Goal: Task Accomplishment & Management: Complete application form

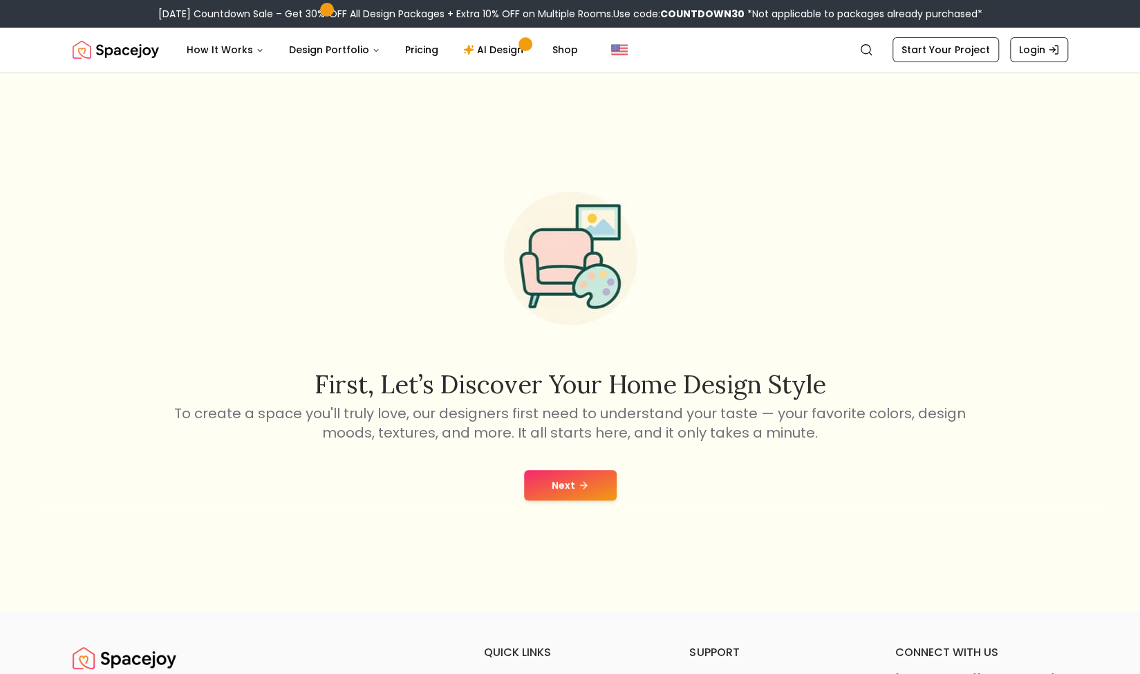
click at [579, 489] on icon at bounding box center [583, 485] width 11 height 11
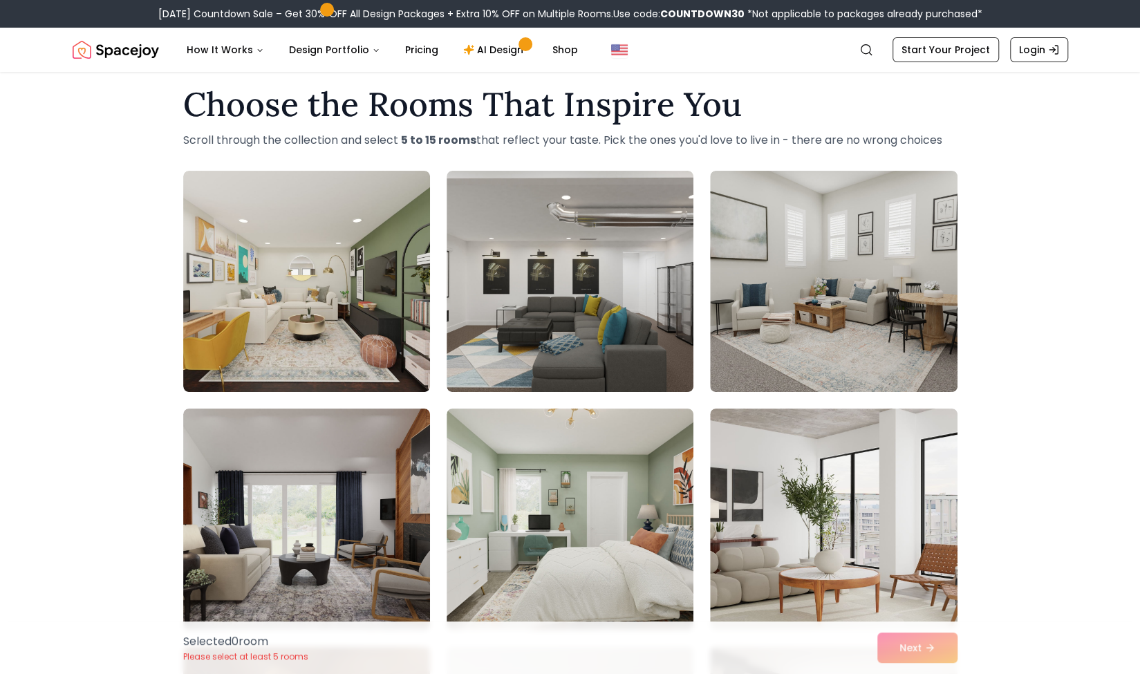
scroll to position [24, 0]
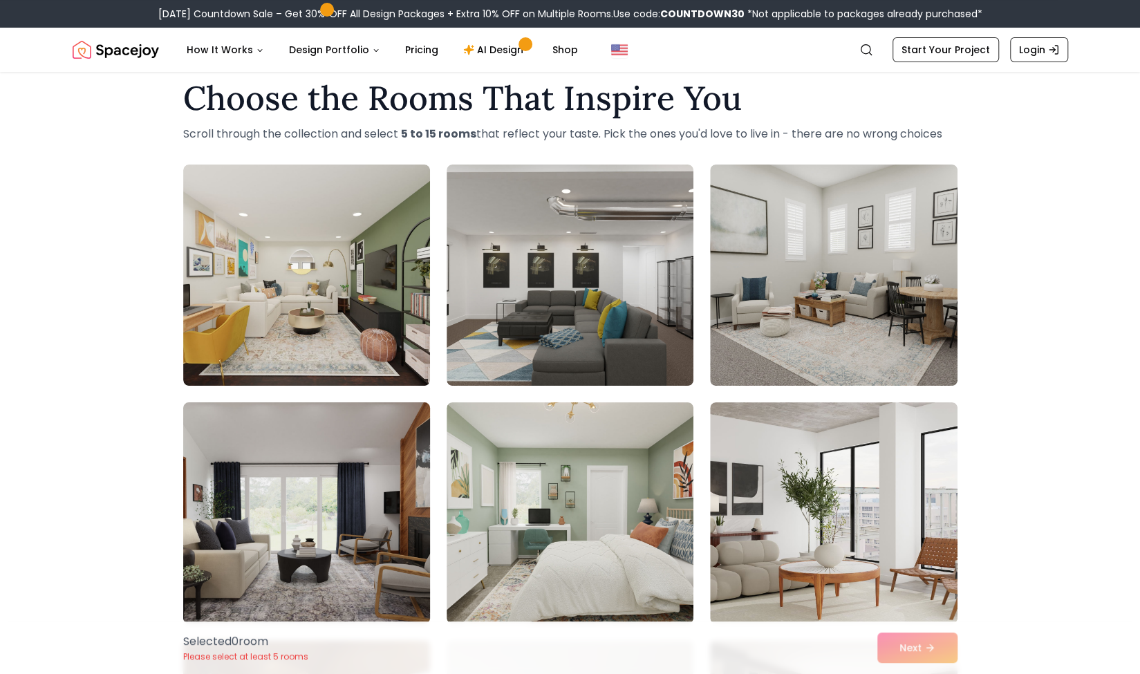
click at [329, 525] on img at bounding box center [306, 513] width 259 height 232
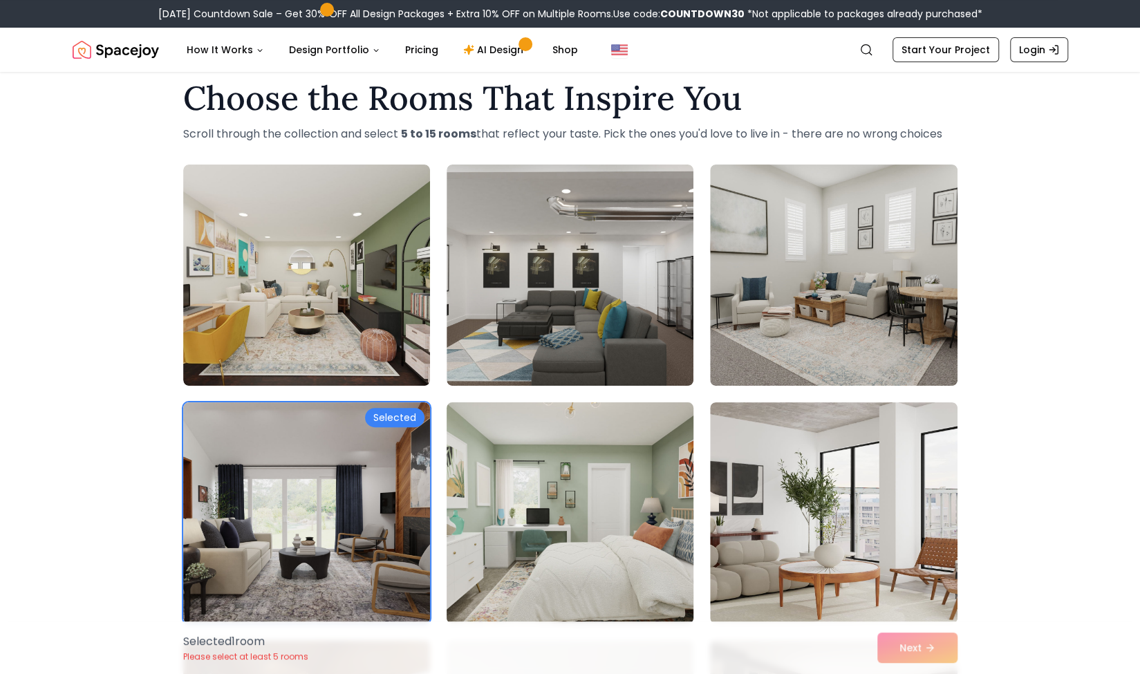
click at [565, 495] on img at bounding box center [569, 513] width 259 height 232
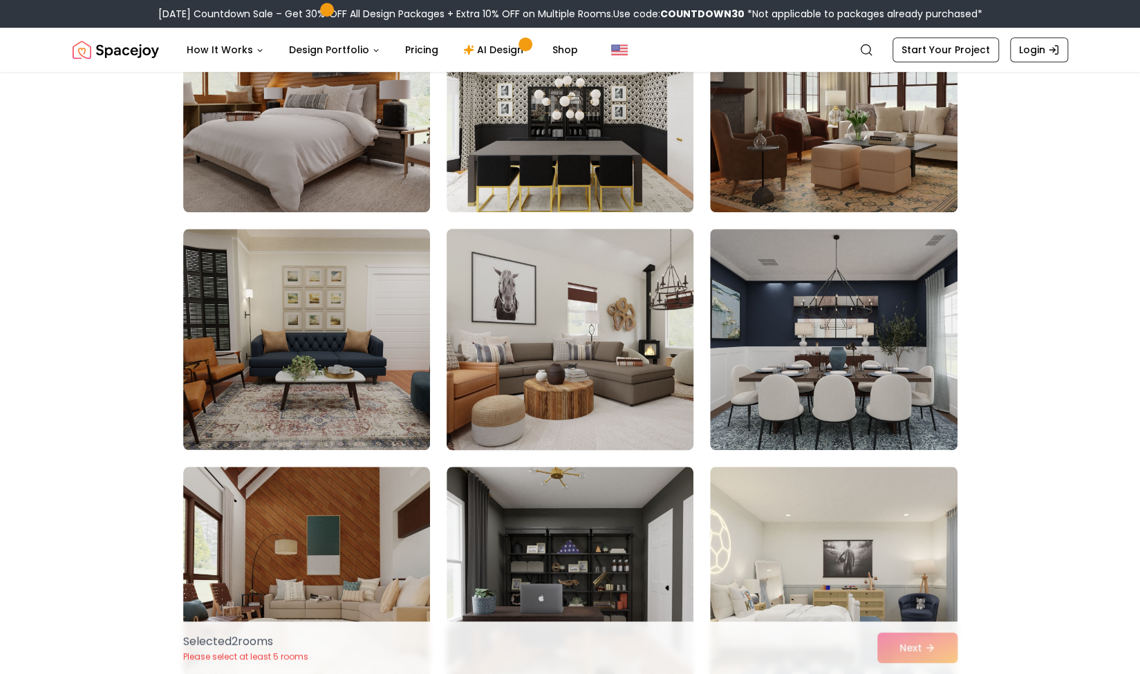
scroll to position [751, 0]
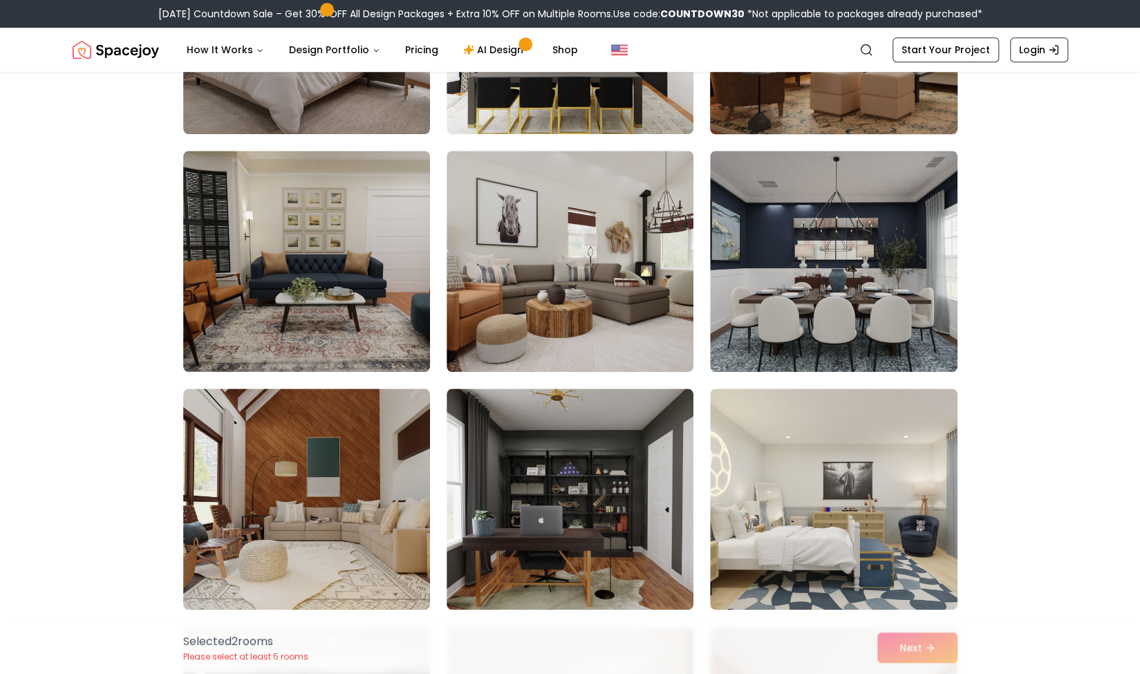
click at [851, 88] on img at bounding box center [833, 23] width 259 height 232
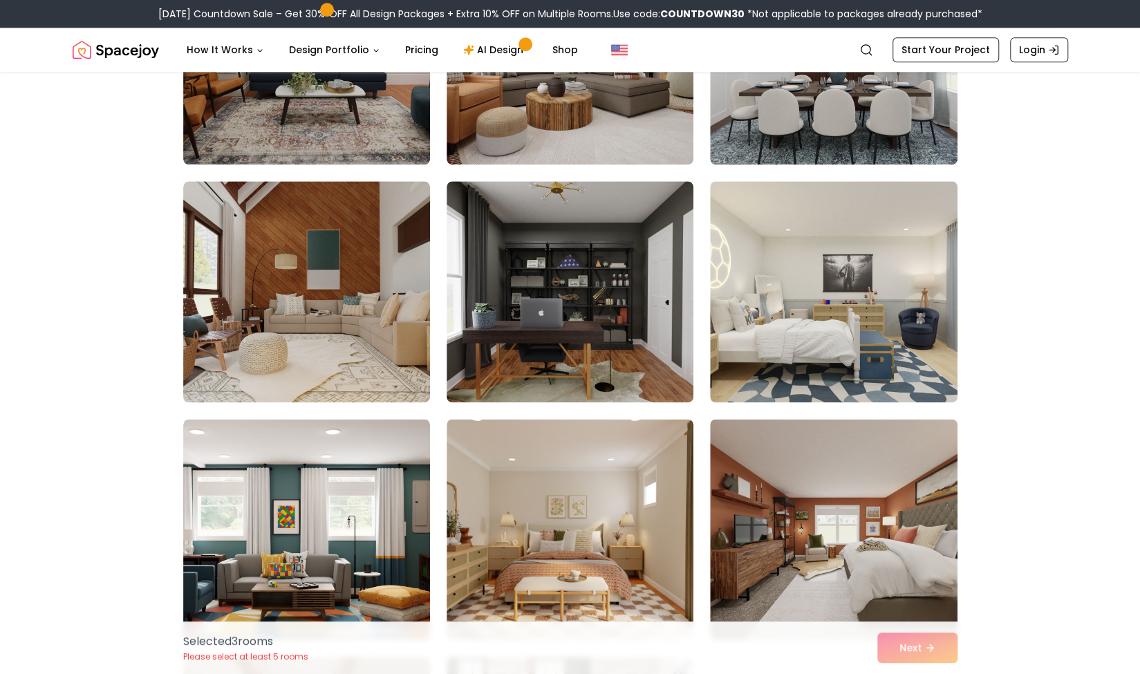
scroll to position [991, 0]
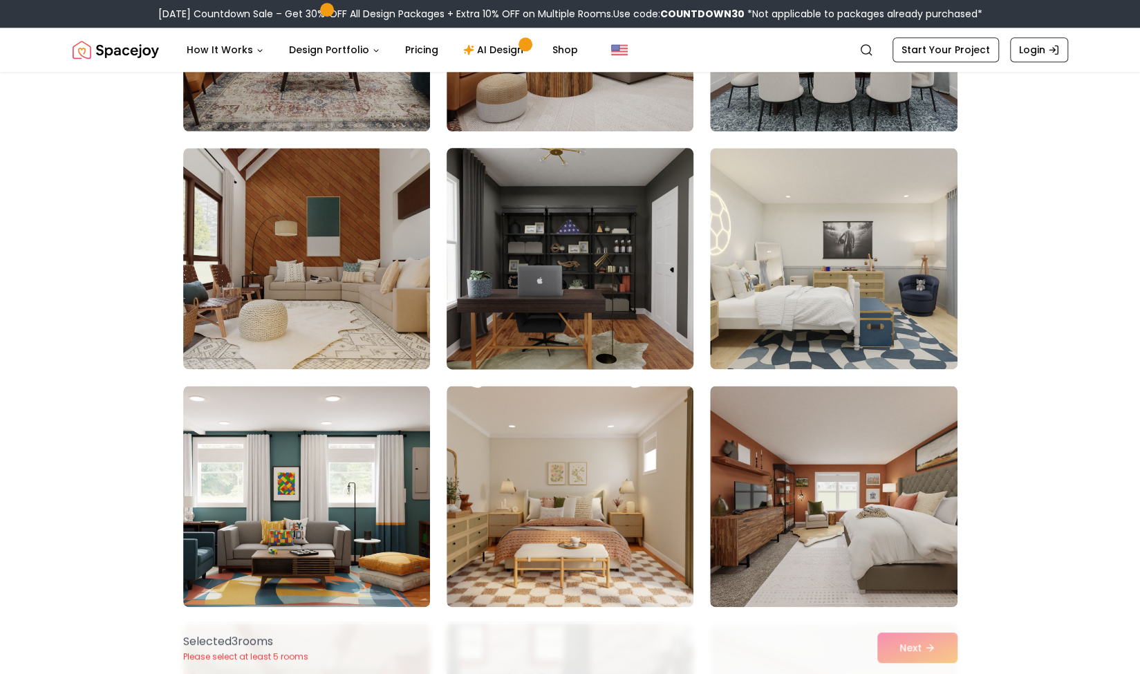
click at [588, 314] on img at bounding box center [569, 258] width 259 height 232
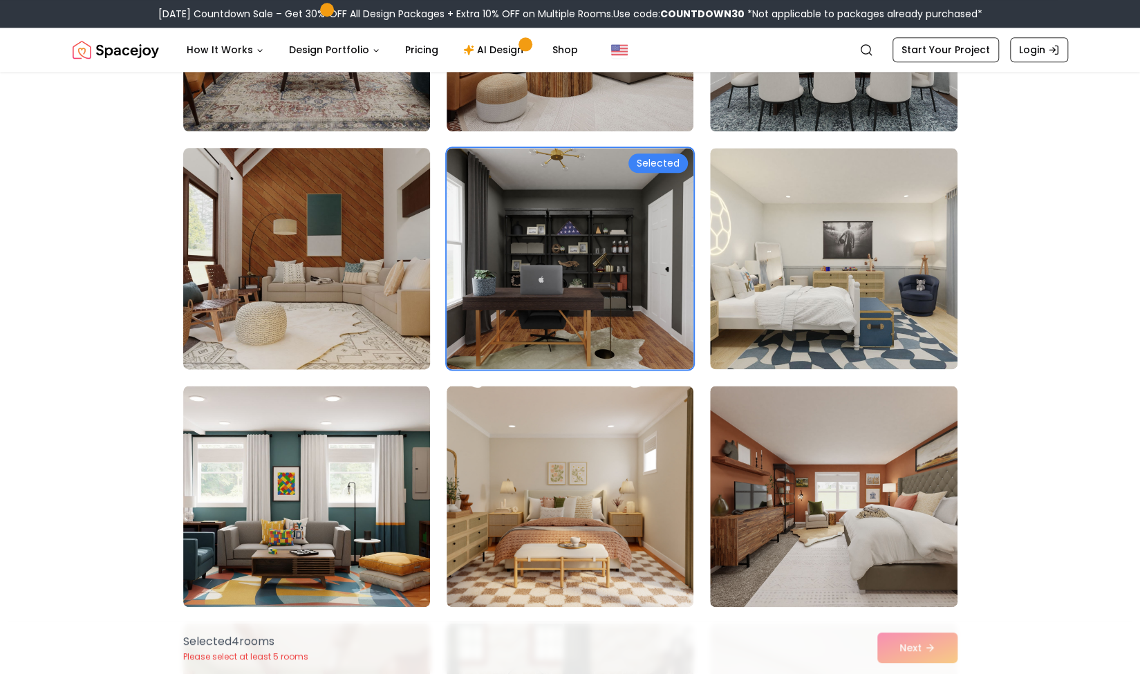
click at [384, 274] on img at bounding box center [306, 258] width 259 height 232
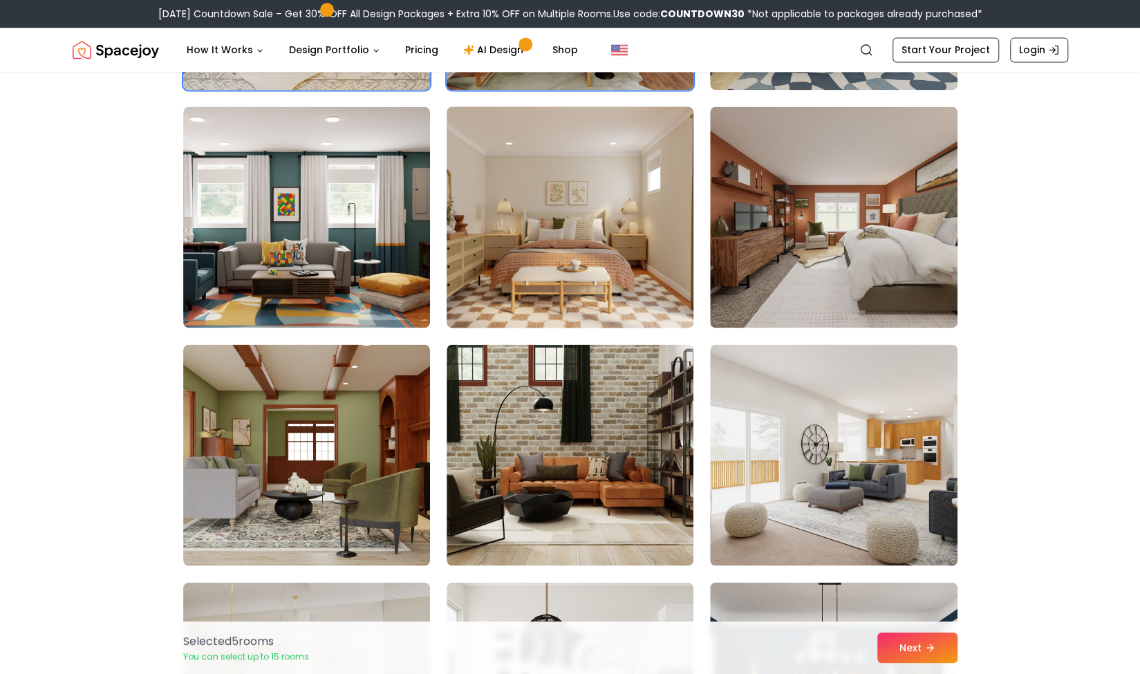
scroll to position [1341, 0]
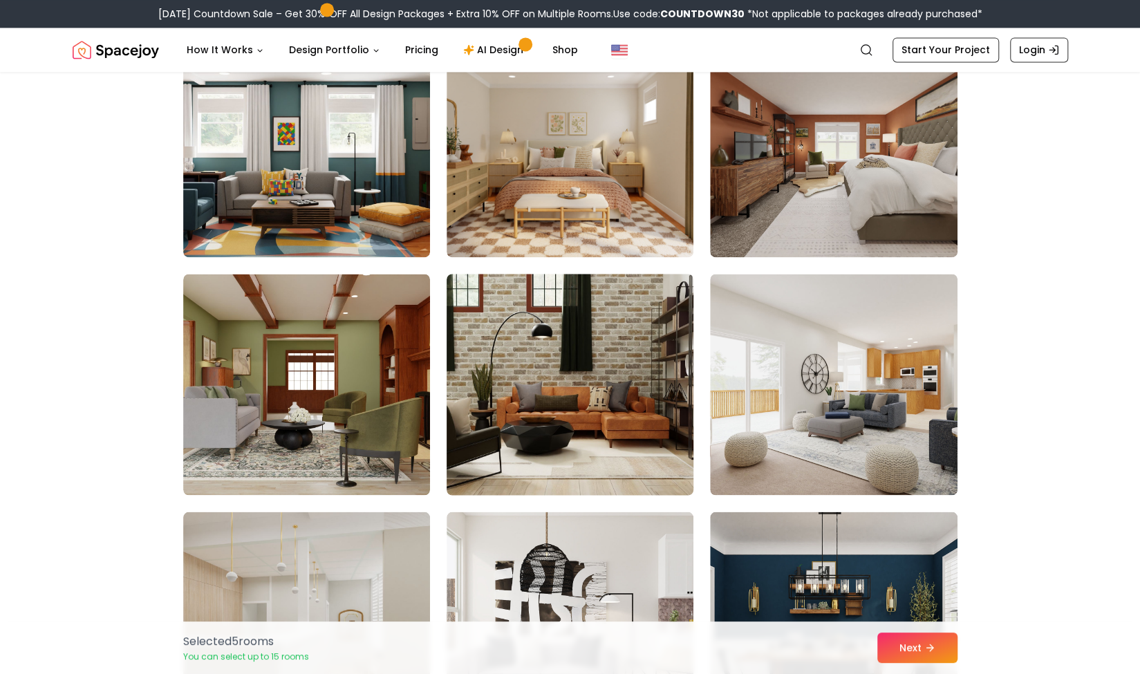
click at [565, 334] on img at bounding box center [569, 384] width 259 height 232
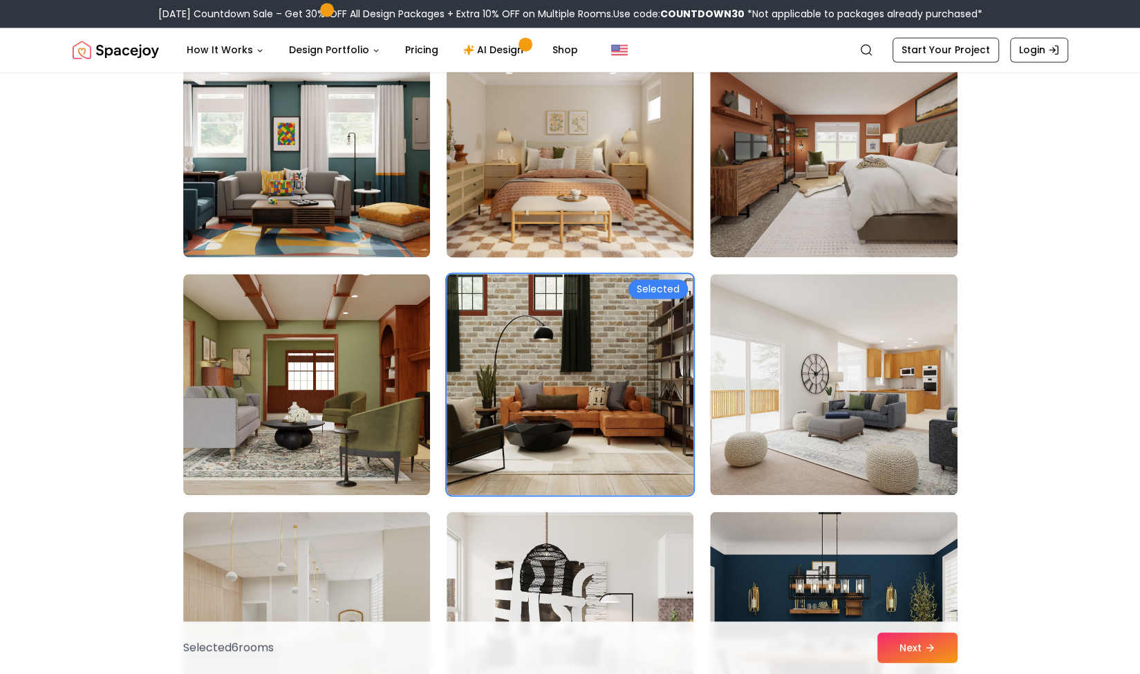
click at [575, 185] on img at bounding box center [569, 146] width 259 height 232
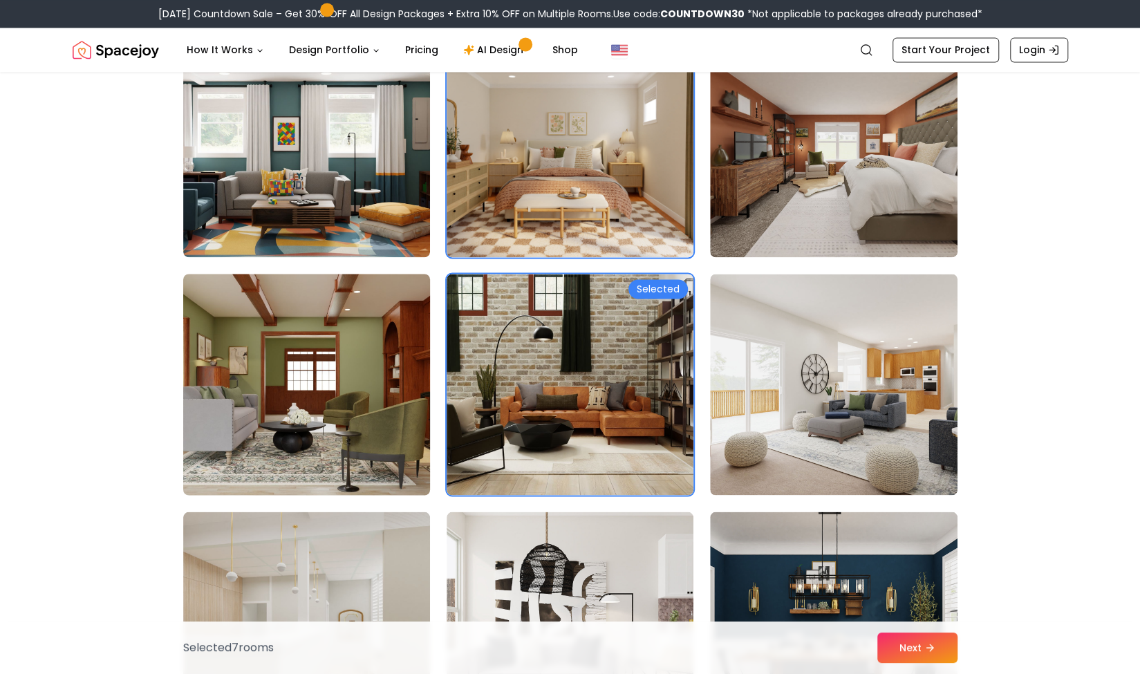
click at [329, 452] on img at bounding box center [306, 384] width 259 height 232
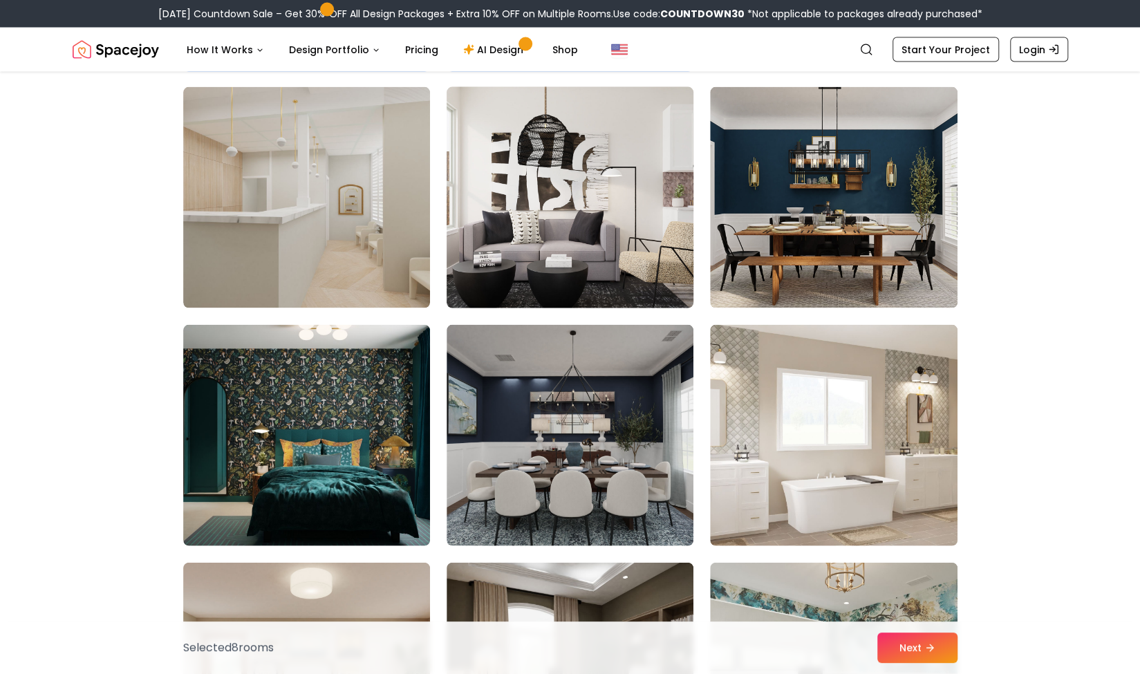
scroll to position [1767, 0]
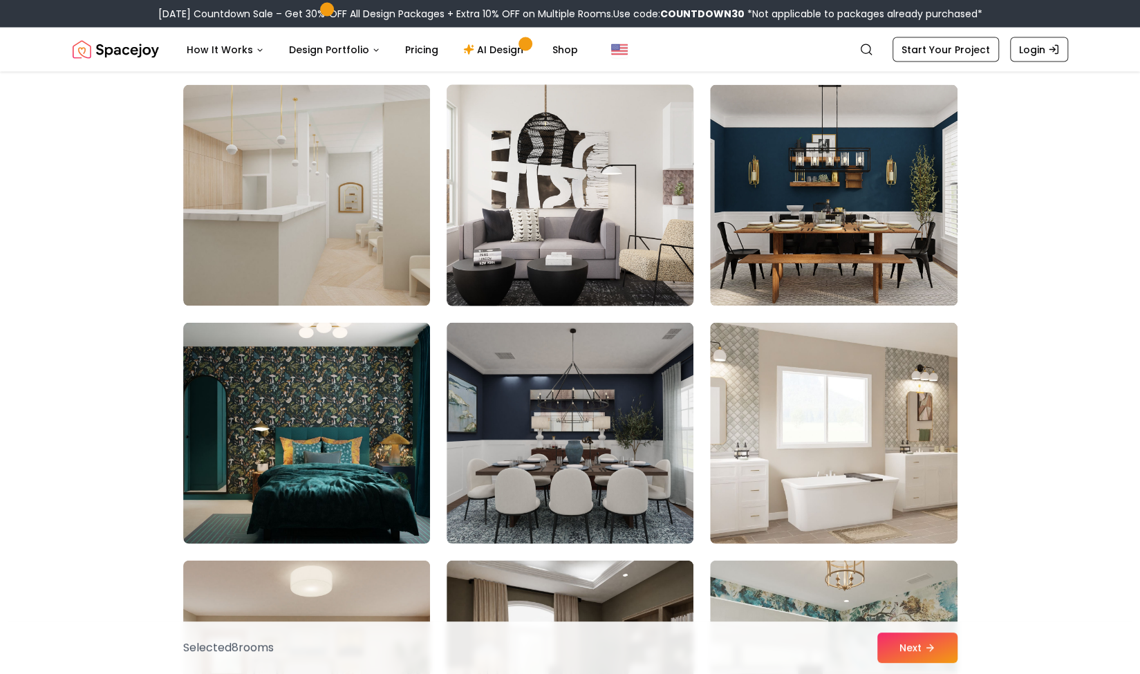
click at [592, 182] on img at bounding box center [569, 195] width 259 height 232
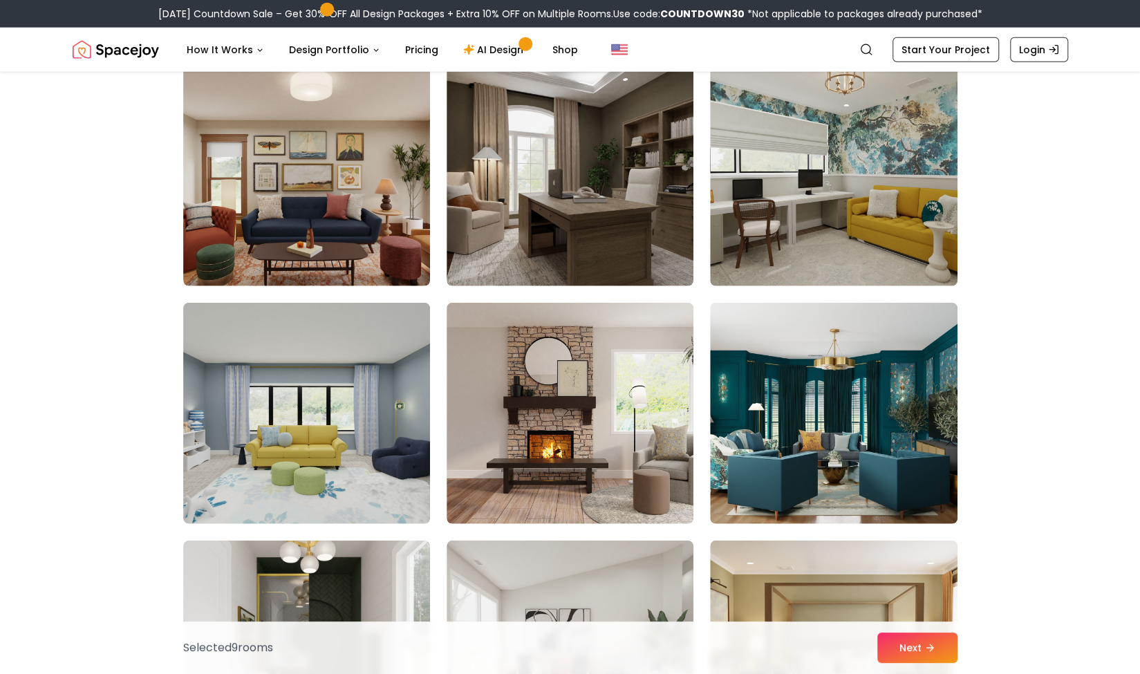
scroll to position [2264, 0]
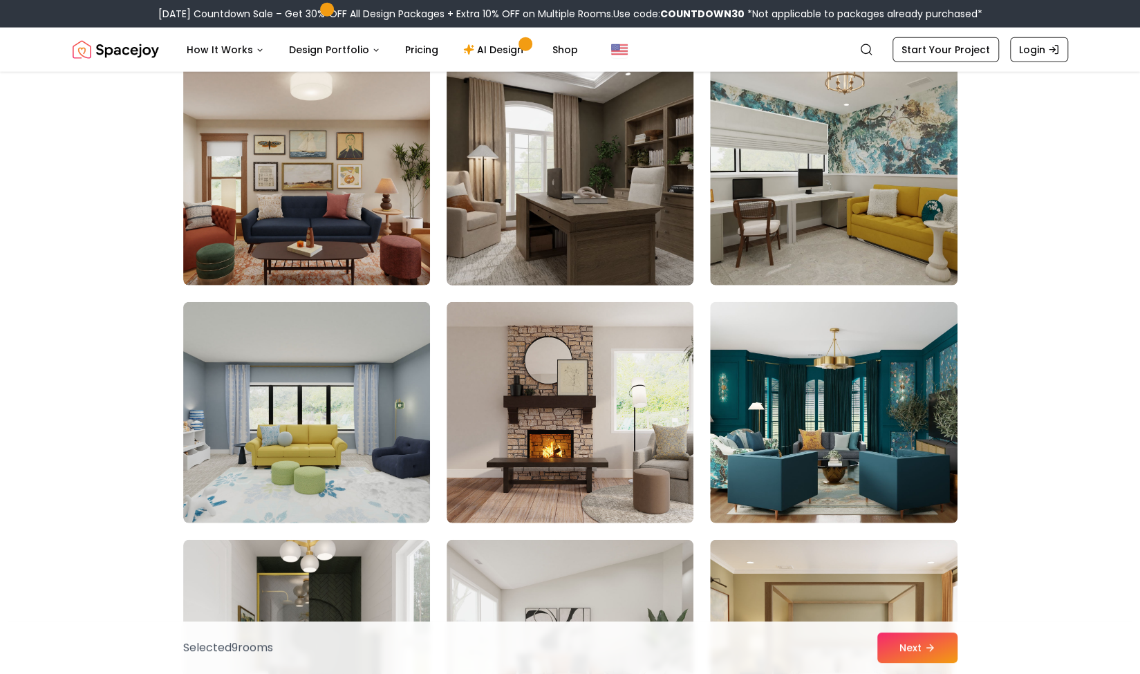
click at [597, 207] on img at bounding box center [569, 175] width 259 height 232
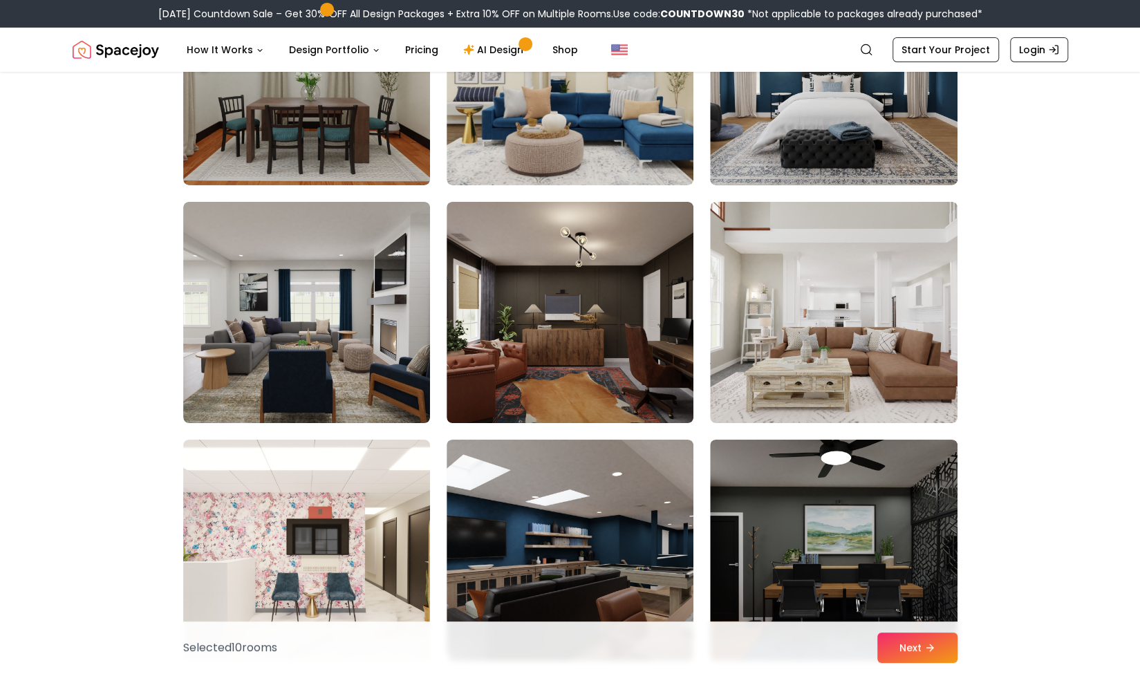
scroll to position [3137, 0]
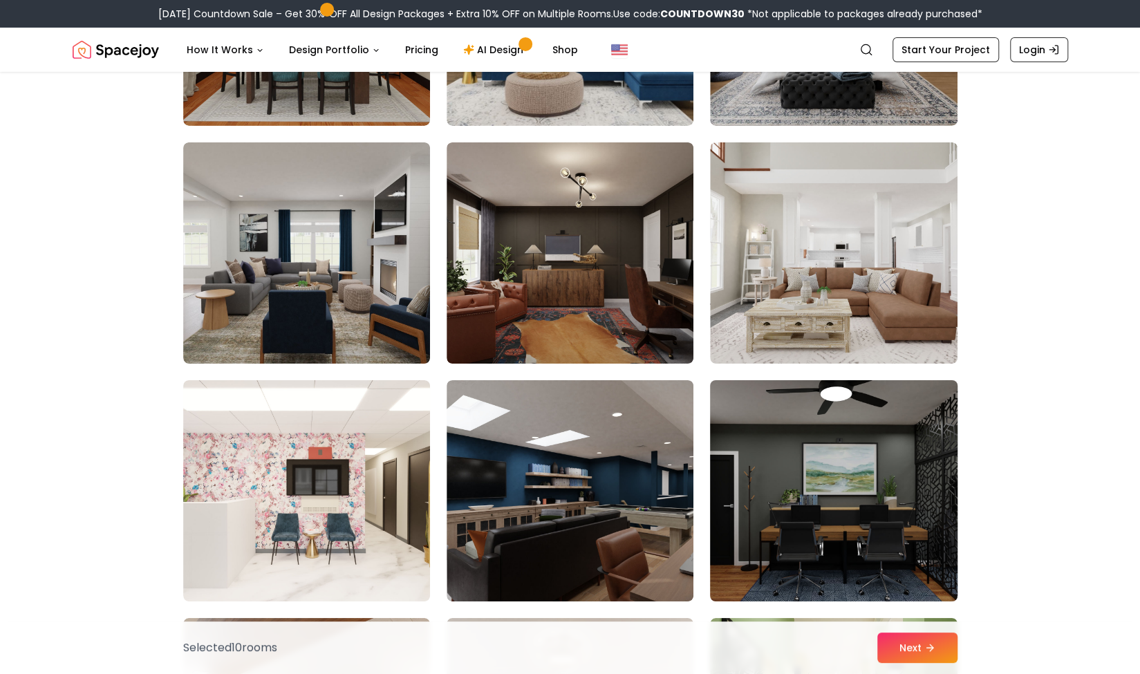
click at [853, 493] on img at bounding box center [833, 491] width 259 height 232
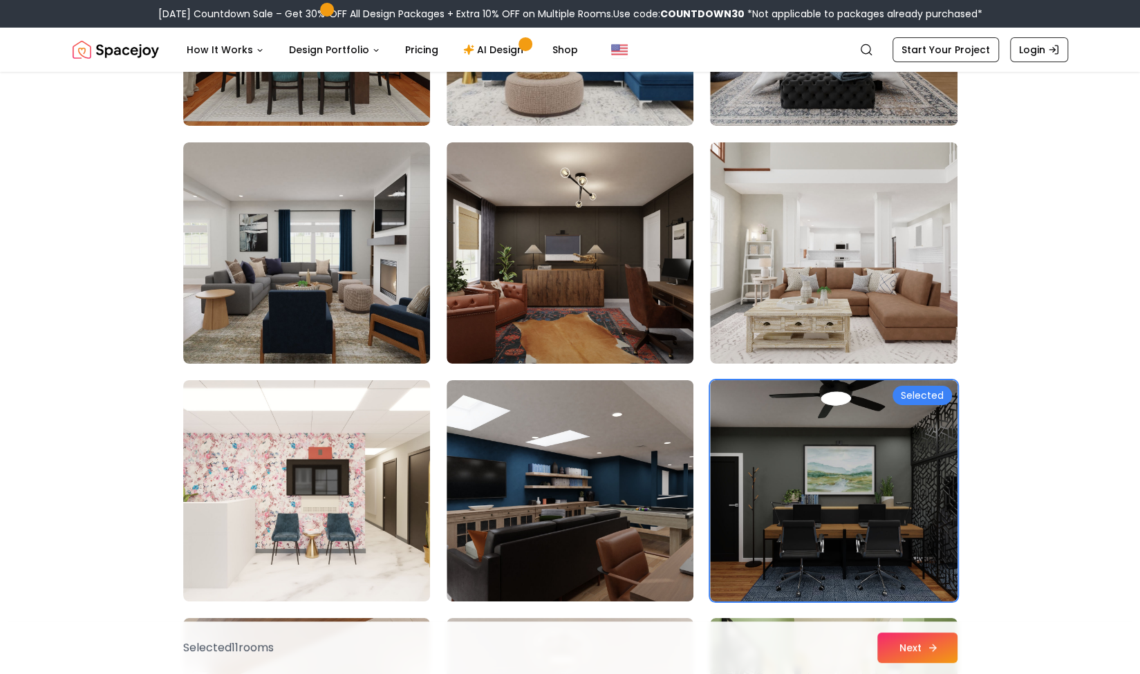
click at [920, 645] on button "Next" at bounding box center [917, 647] width 80 height 30
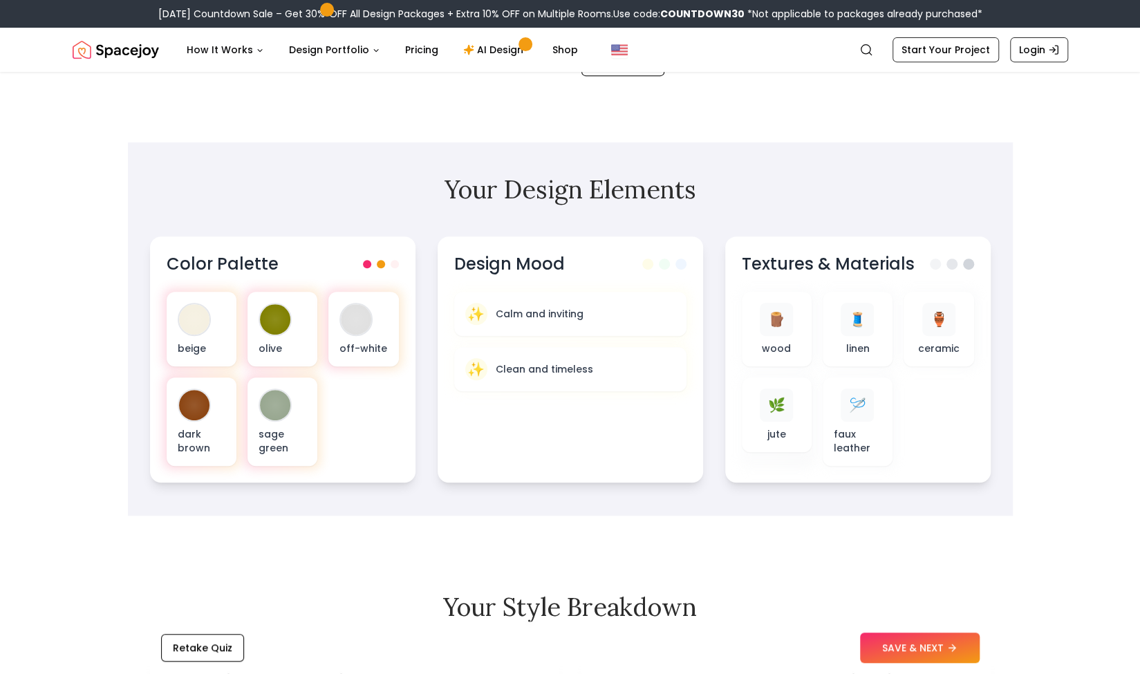
scroll to position [375, 0]
click at [908, 646] on button "SAVE & NEXT" at bounding box center [920, 647] width 120 height 30
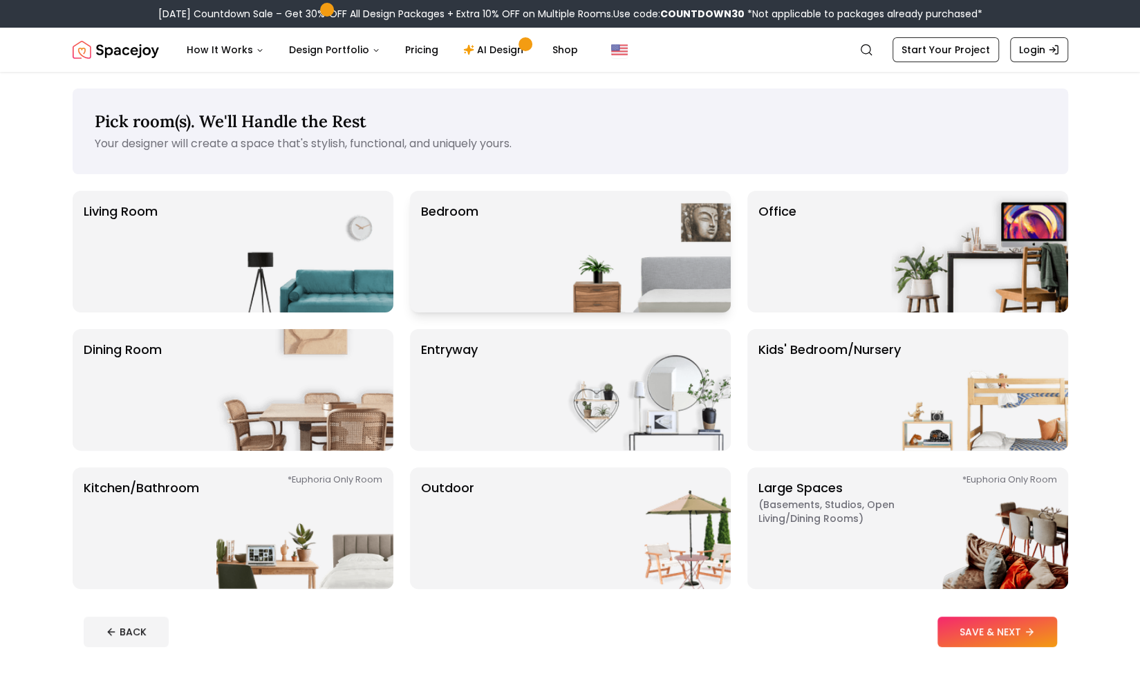
click at [556, 265] on img at bounding box center [642, 252] width 177 height 122
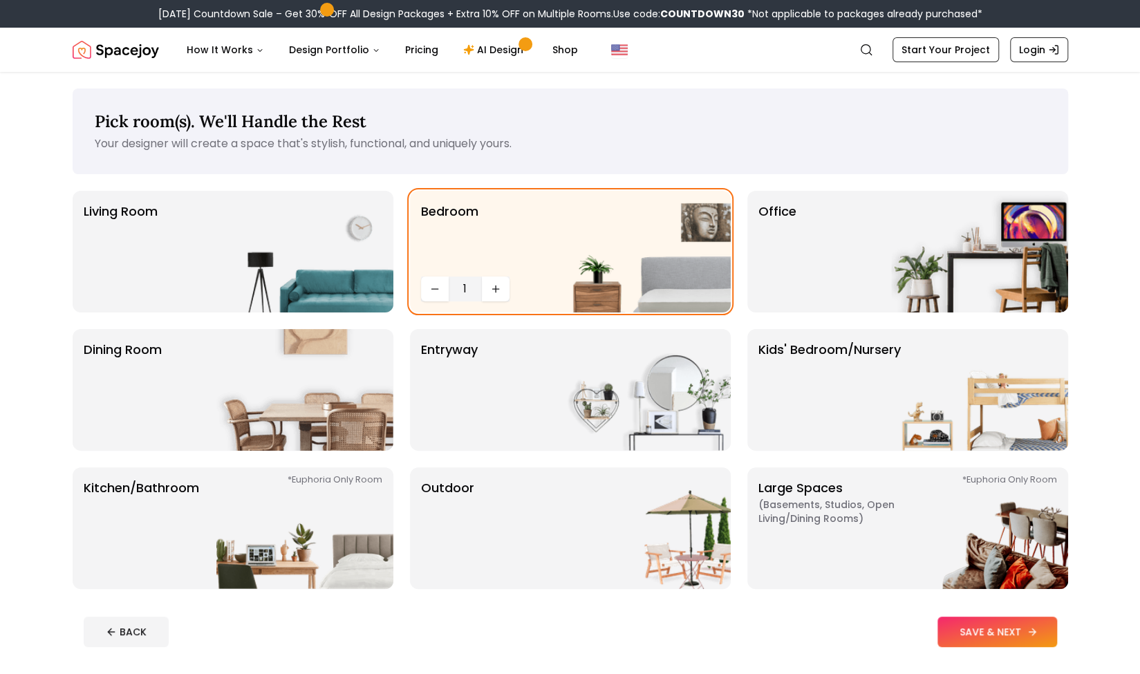
click at [981, 627] on button "SAVE & NEXT" at bounding box center [997, 632] width 120 height 30
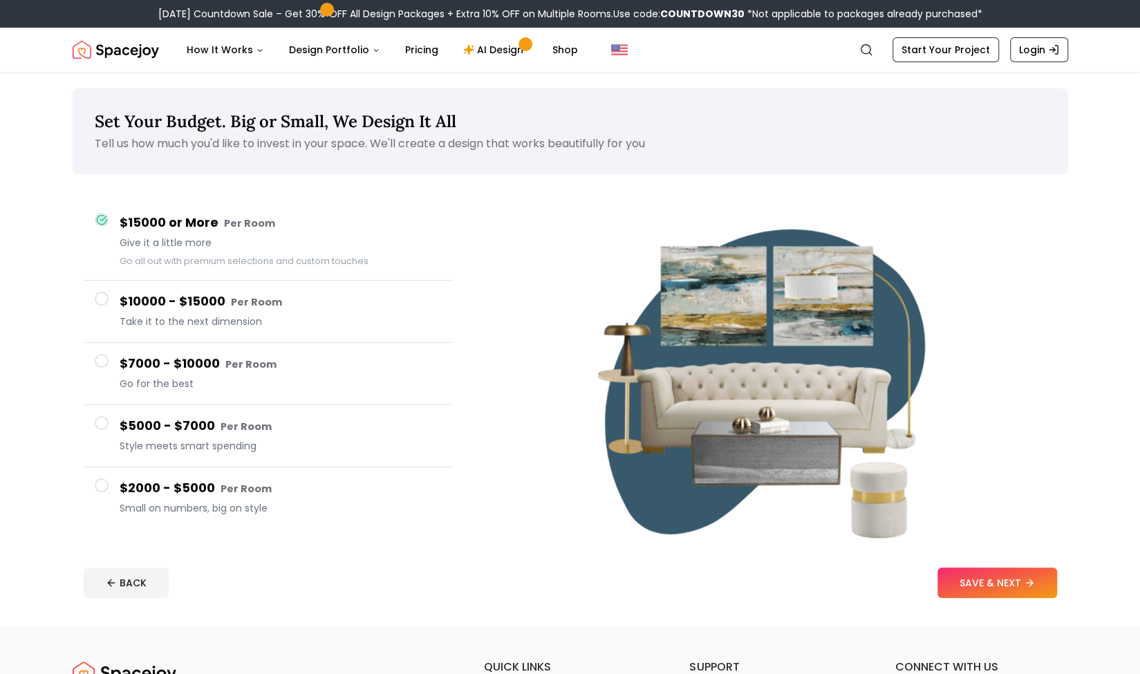
click at [234, 508] on span "Small on numbers, big on style" at bounding box center [281, 508] width 322 height 14
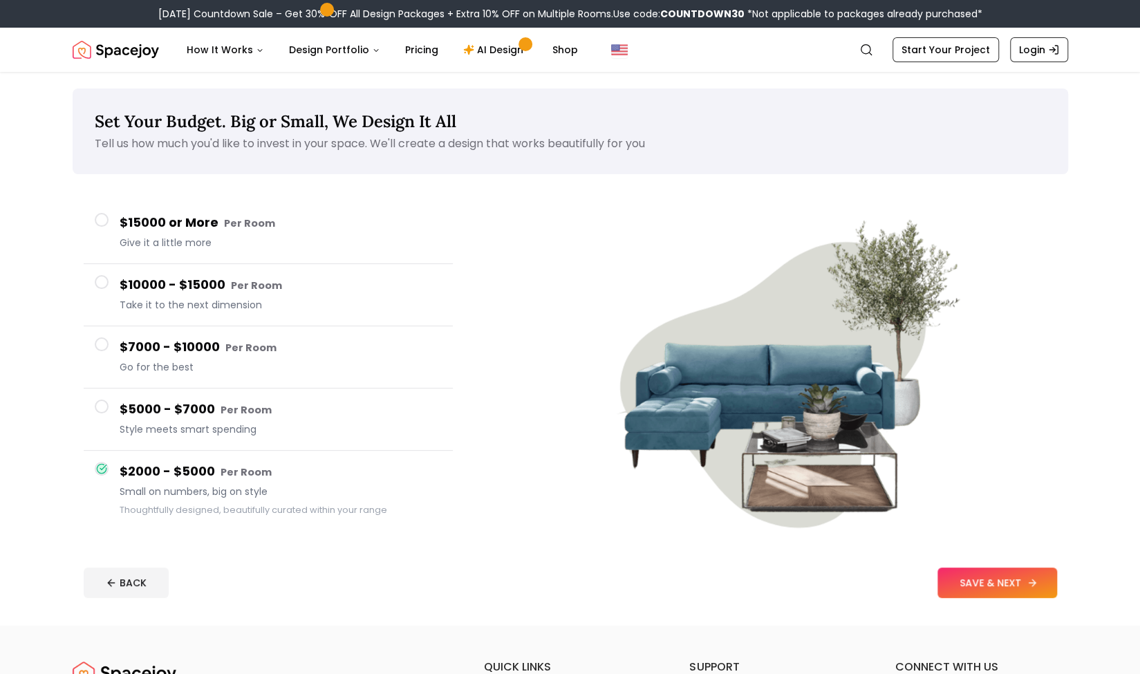
click at [1004, 581] on button "SAVE & NEXT" at bounding box center [997, 582] width 120 height 30
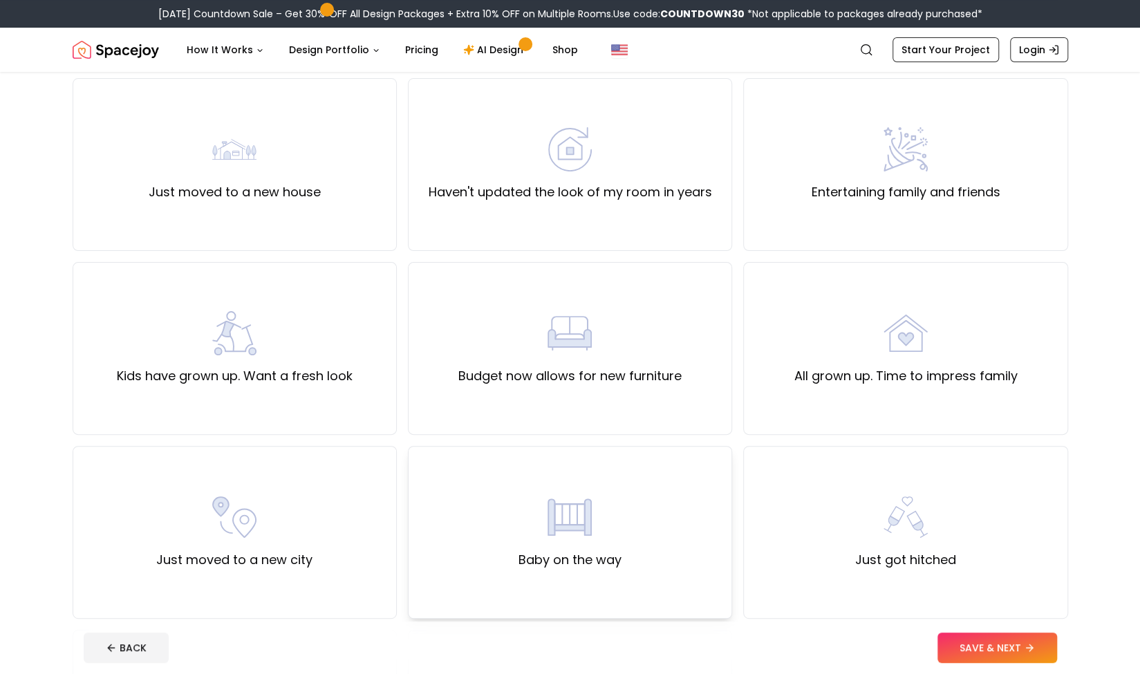
scroll to position [58, 0]
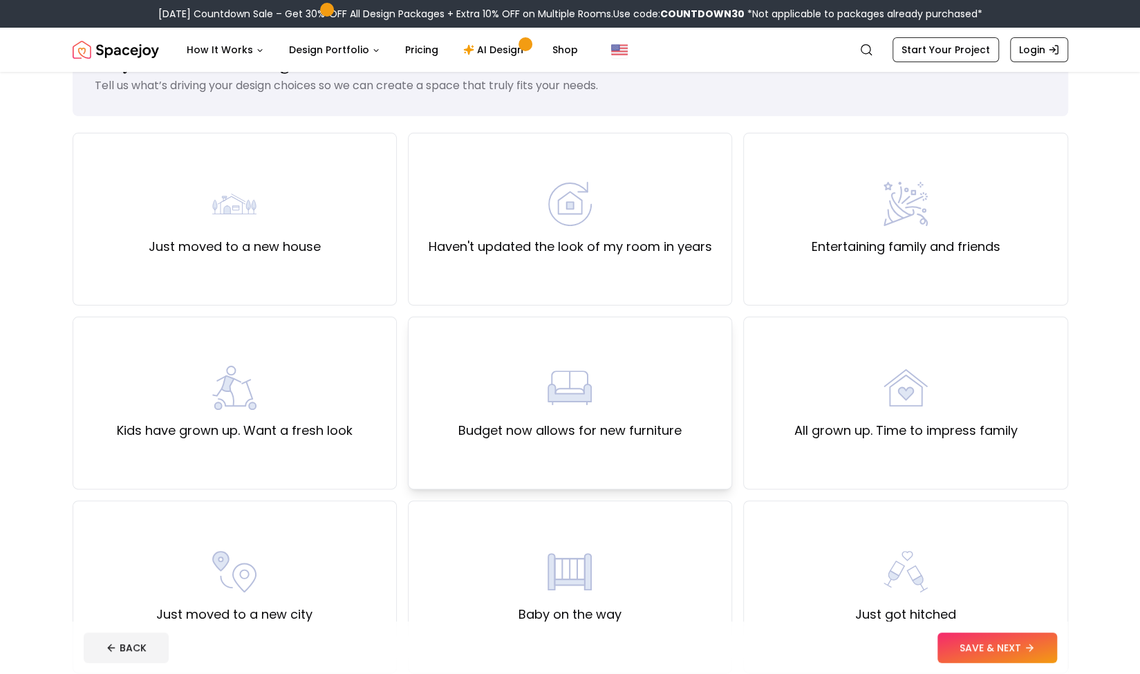
click at [552, 392] on img at bounding box center [569, 388] width 44 height 44
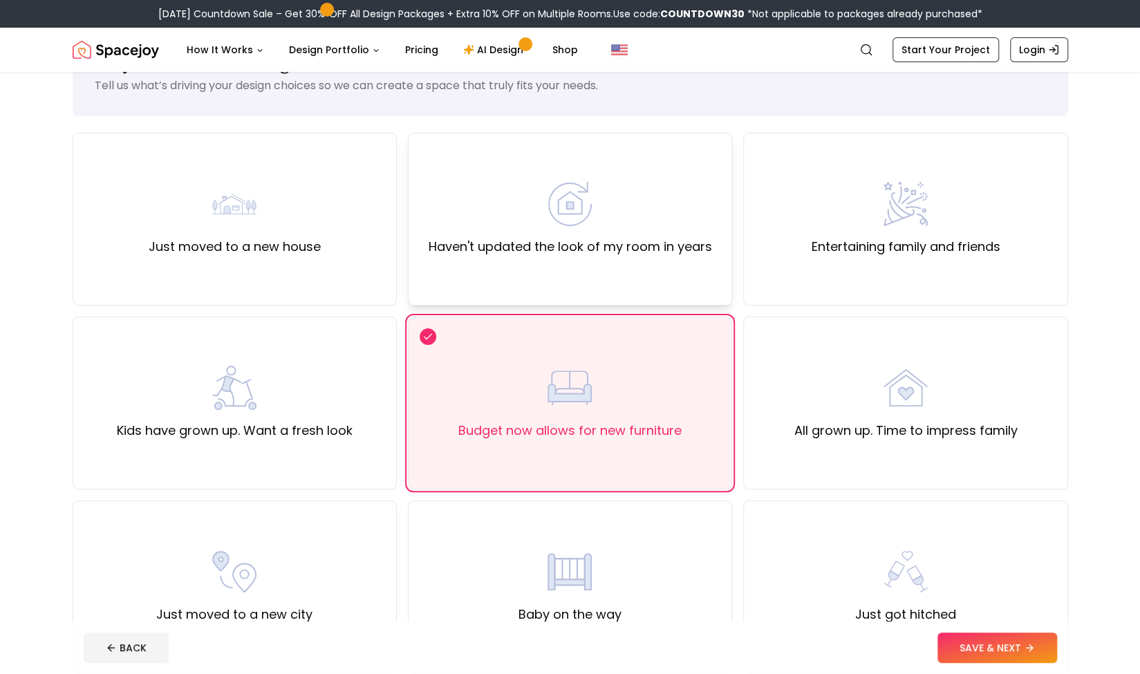
click at [636, 203] on div "Haven't updated the look of my room in years" at bounding box center [569, 219] width 283 height 75
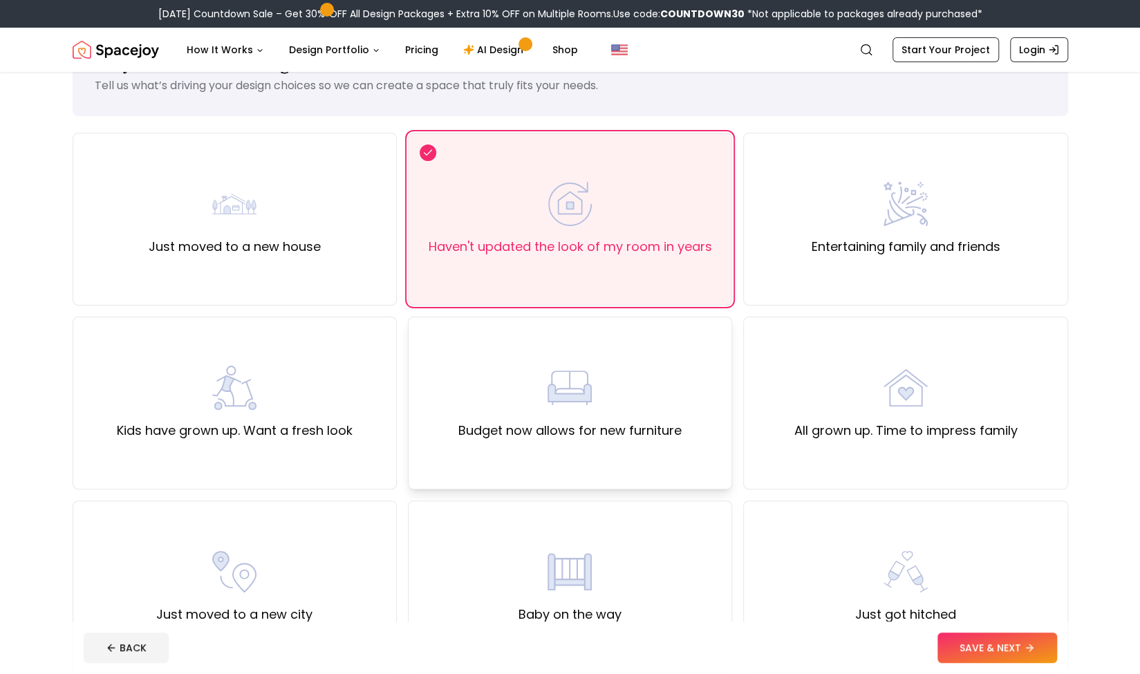
click at [663, 384] on div "Budget now allows for new furniture" at bounding box center [569, 403] width 223 height 75
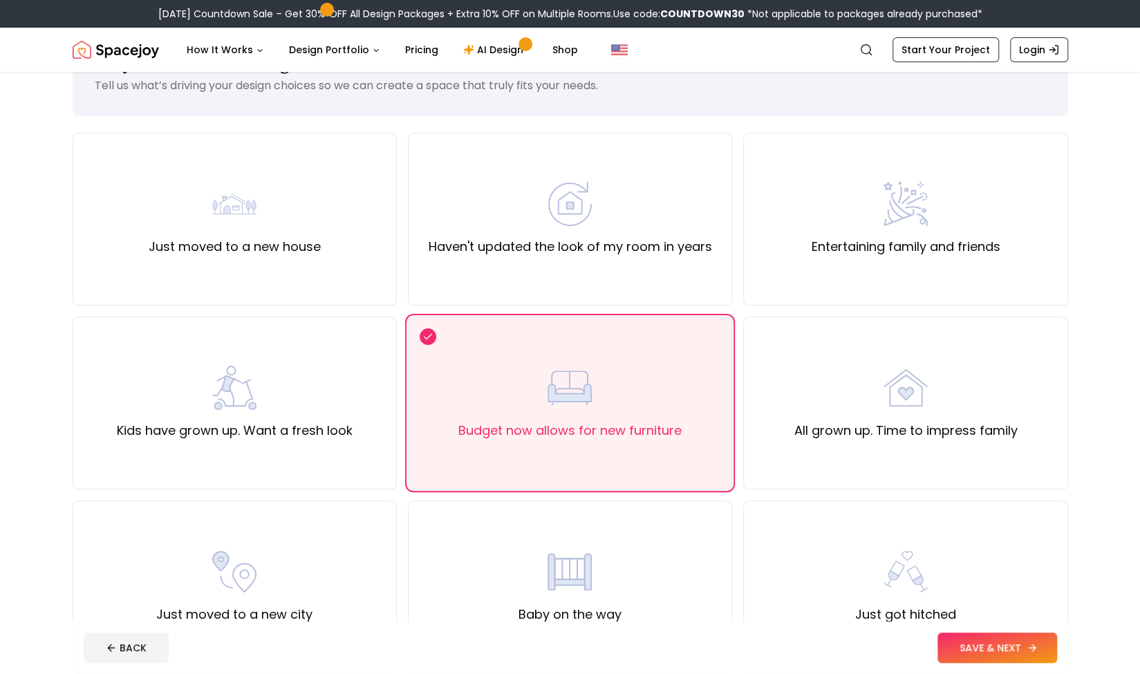
click at [1013, 649] on button "SAVE & NEXT" at bounding box center [997, 647] width 120 height 30
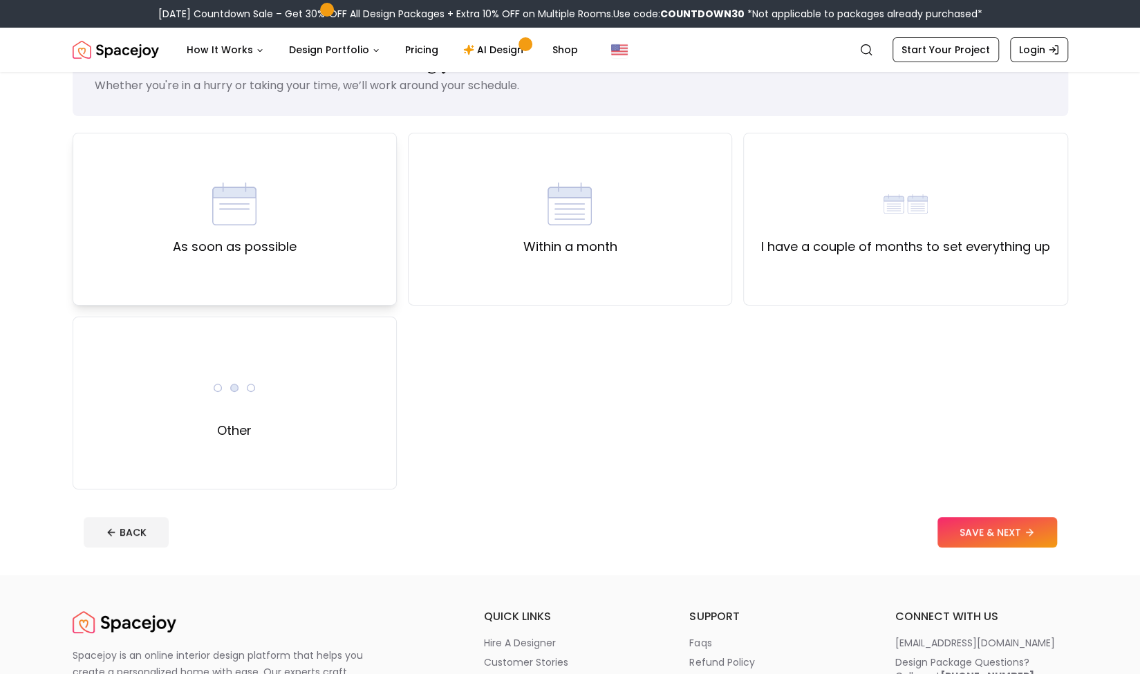
click at [298, 254] on div "As soon as possible" at bounding box center [235, 219] width 324 height 173
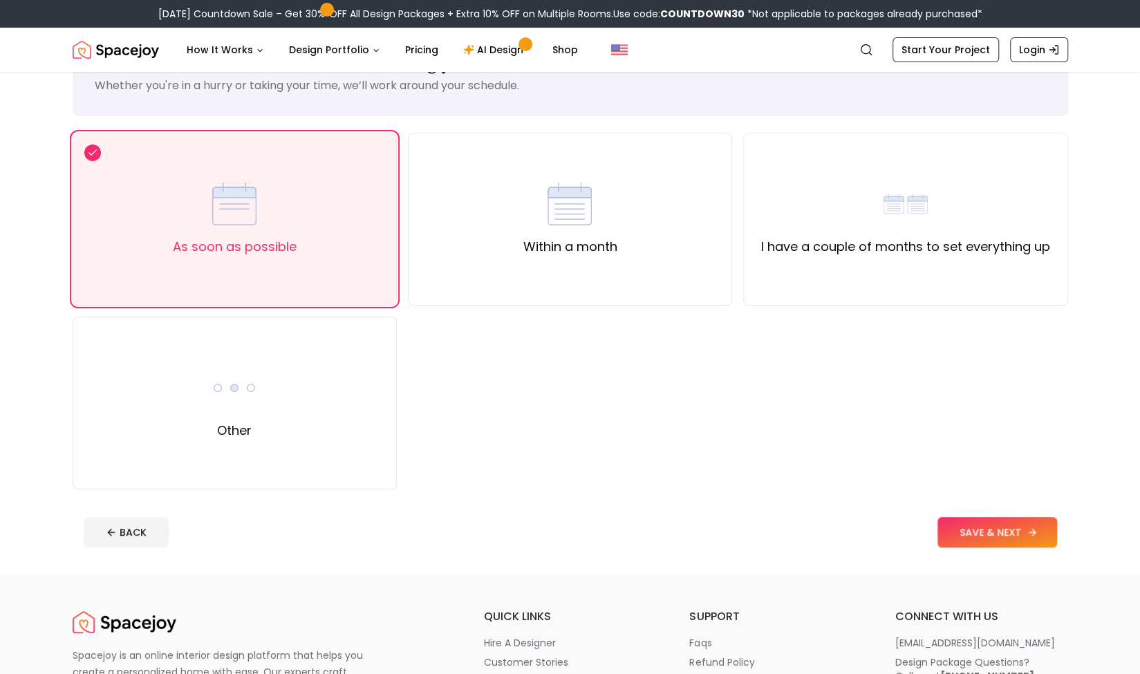
click at [984, 525] on button "SAVE & NEXT" at bounding box center [997, 532] width 120 height 30
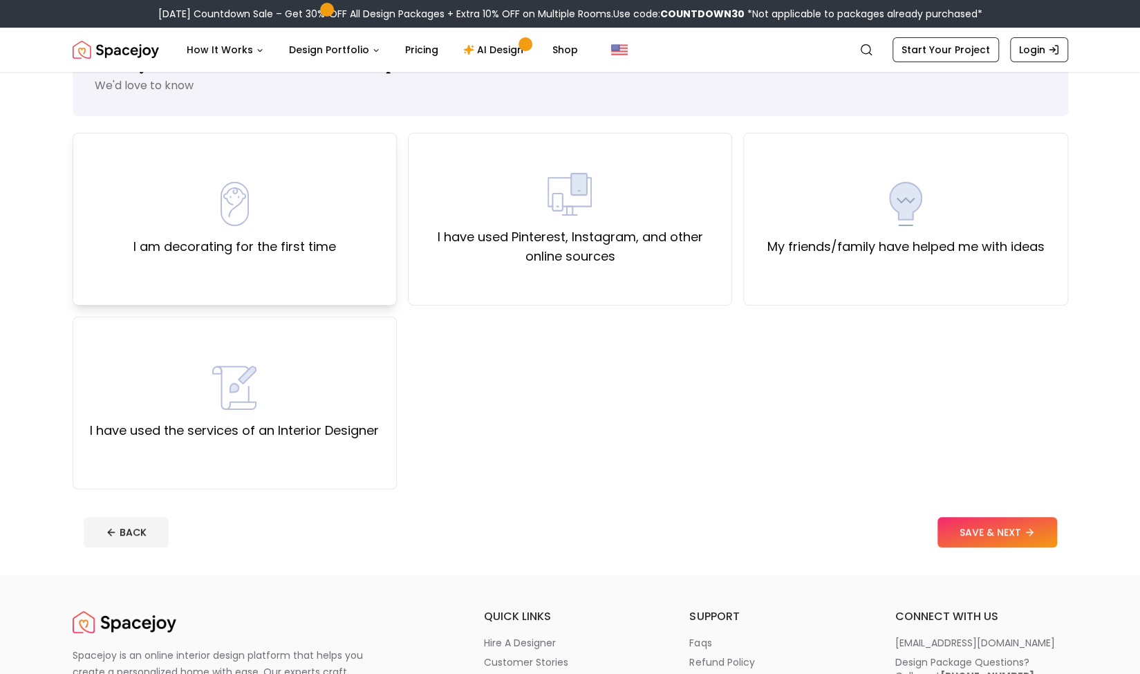
click at [325, 283] on div "I am decorating for the first time" at bounding box center [235, 219] width 324 height 173
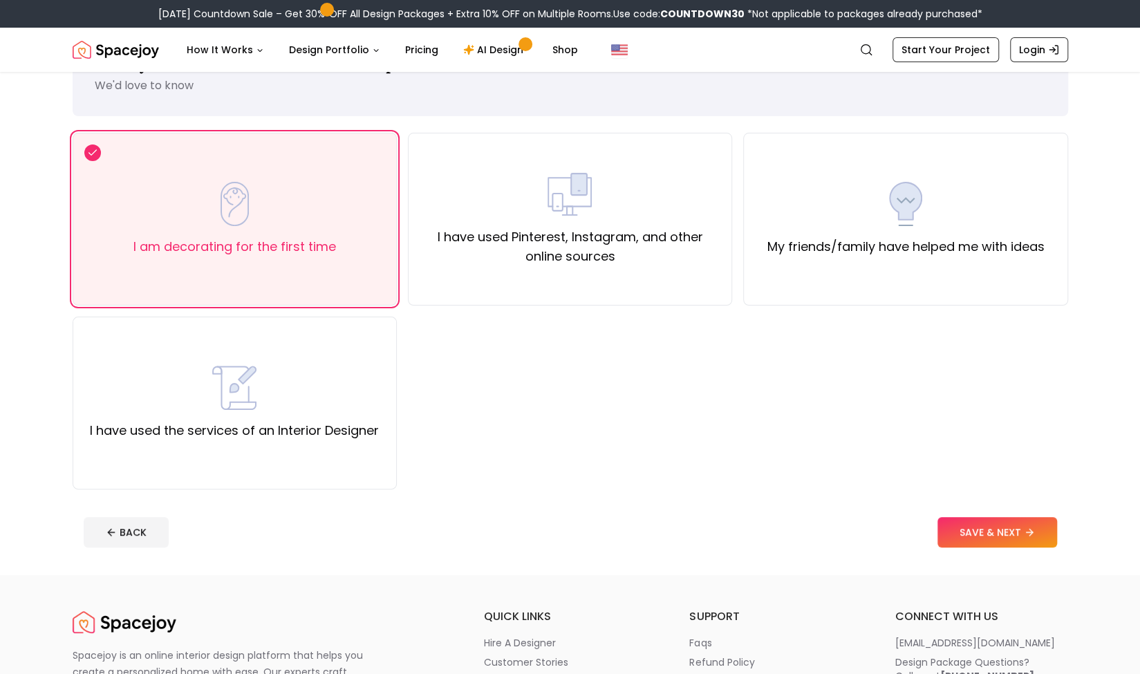
click at [976, 511] on footer "BACK SAVE & NEXT" at bounding box center [570, 532] width 995 height 53
click at [1014, 523] on button "SAVE & NEXT" at bounding box center [997, 532] width 120 height 30
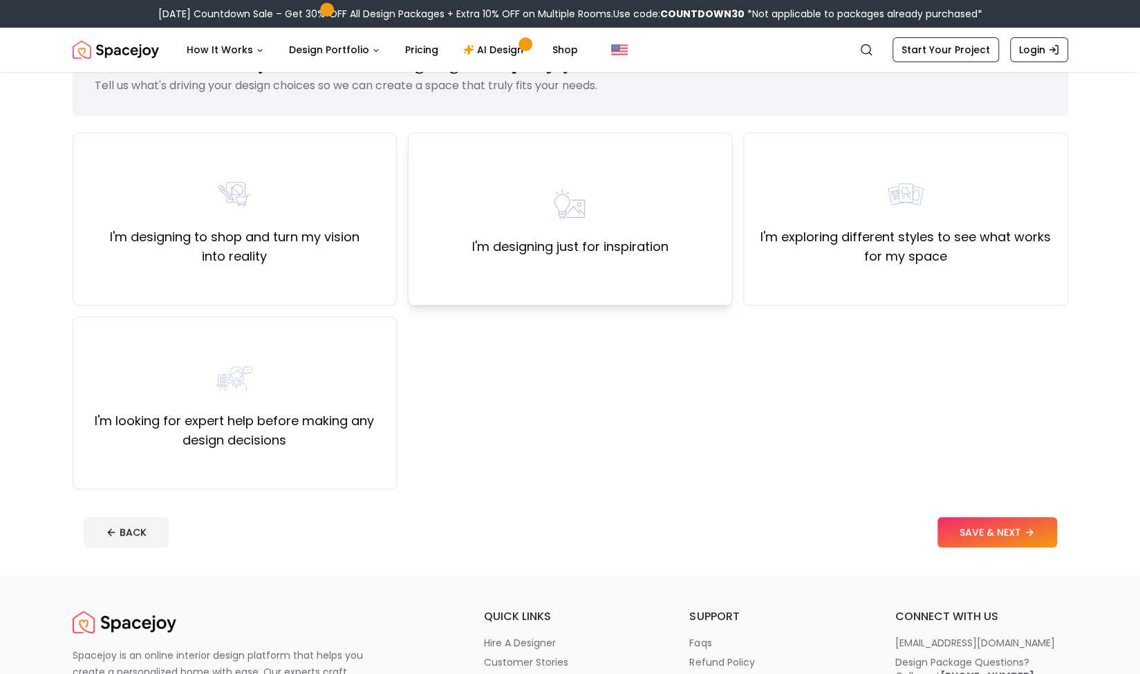
click at [578, 221] on img at bounding box center [569, 204] width 44 height 44
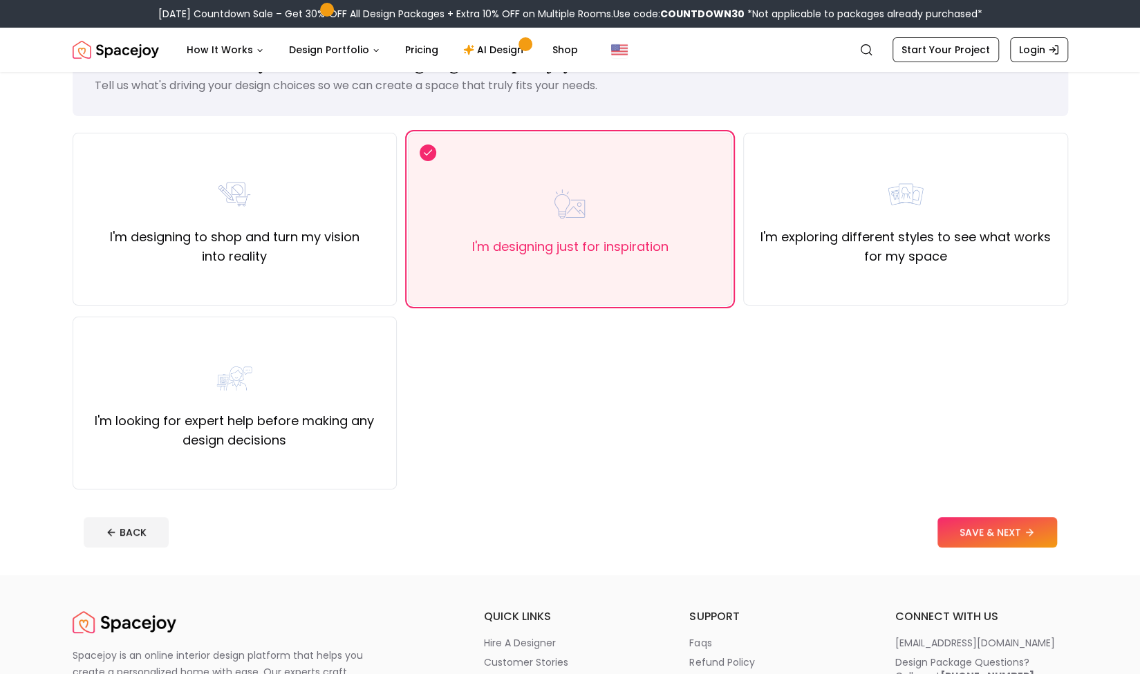
click at [1015, 516] on footer "BACK SAVE & NEXT" at bounding box center [570, 532] width 995 height 53
click at [923, 203] on img at bounding box center [905, 194] width 44 height 44
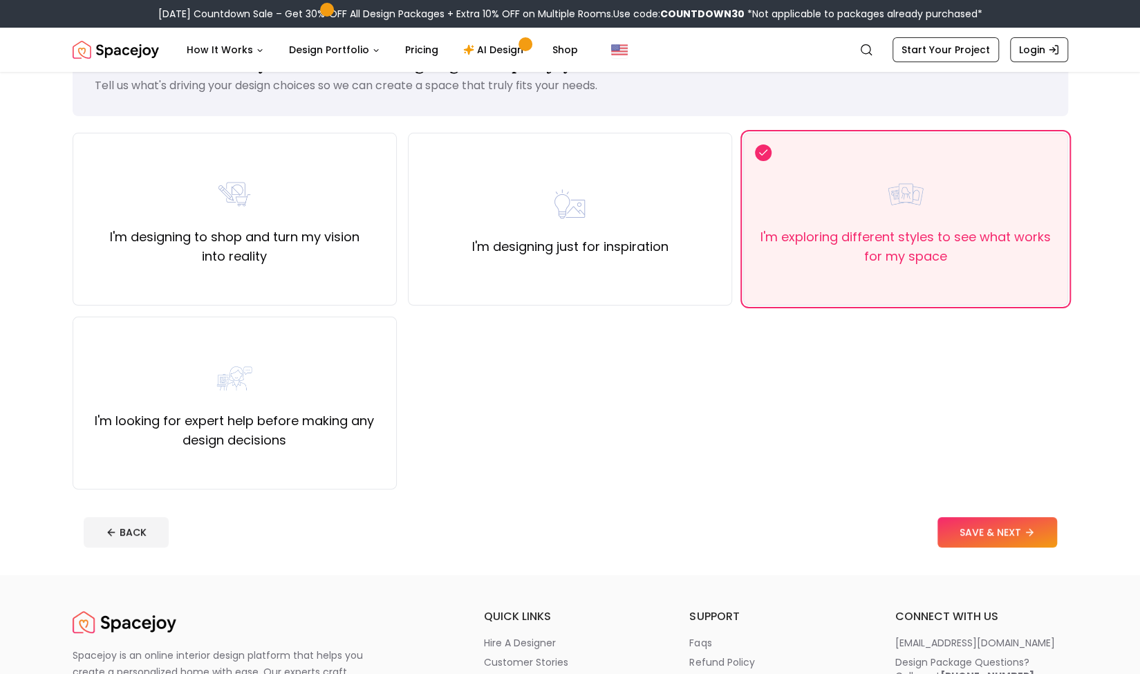
click at [597, 323] on div "I'm designing to shop and turn my vision into reality I'm designing just for in…" at bounding box center [570, 311] width 995 height 357
click at [619, 299] on div "I'm designing just for inspiration" at bounding box center [570, 219] width 324 height 173
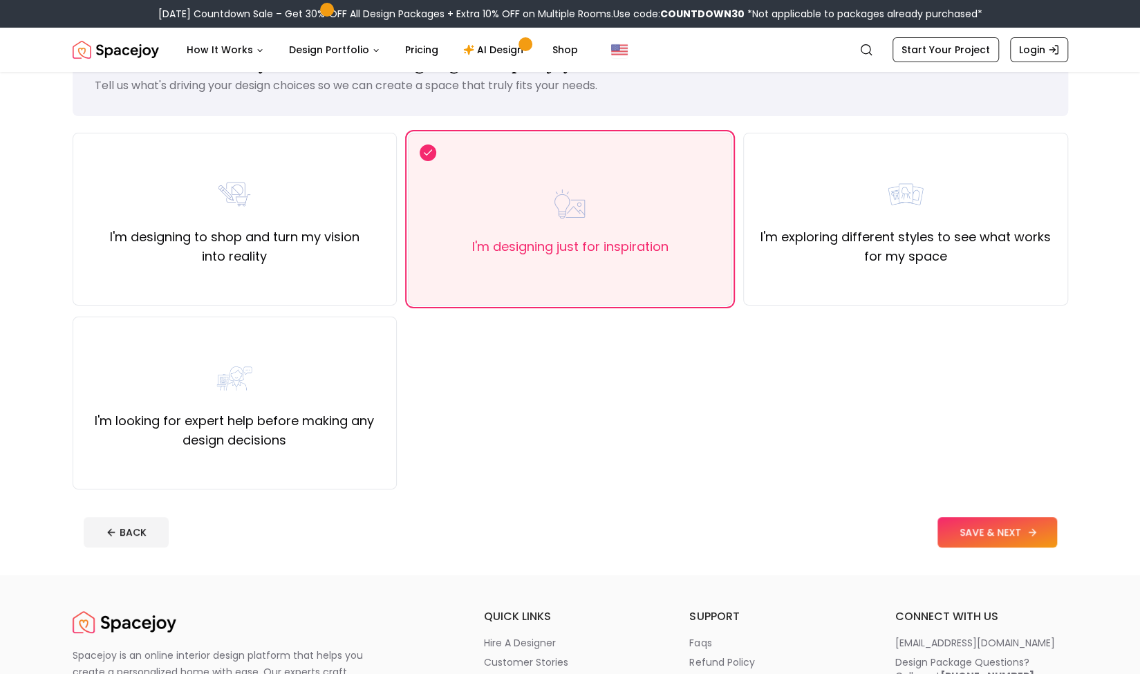
click at [976, 519] on button "SAVE & NEXT" at bounding box center [997, 532] width 120 height 30
